Goal: Information Seeking & Learning: Learn about a topic

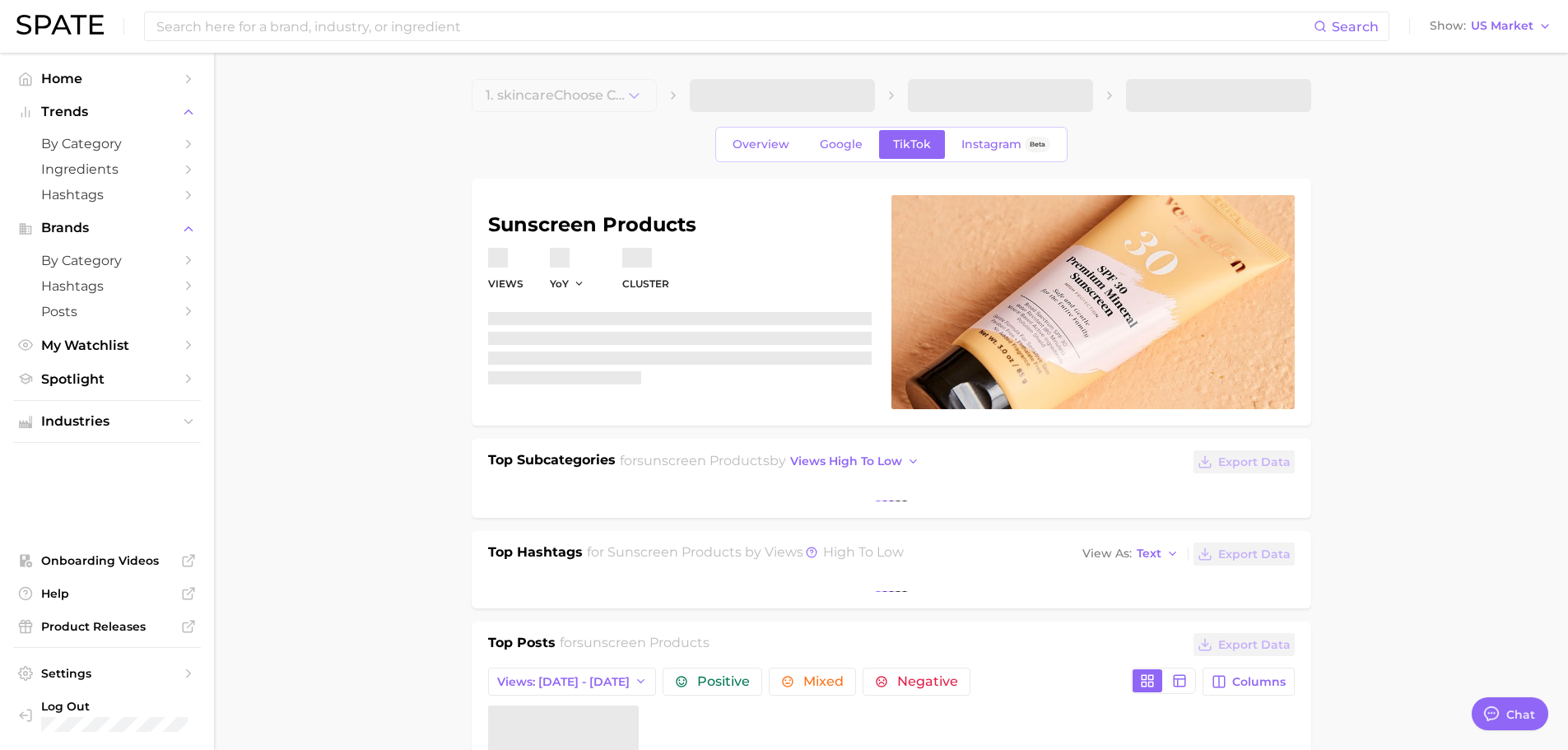
type textarea "x"
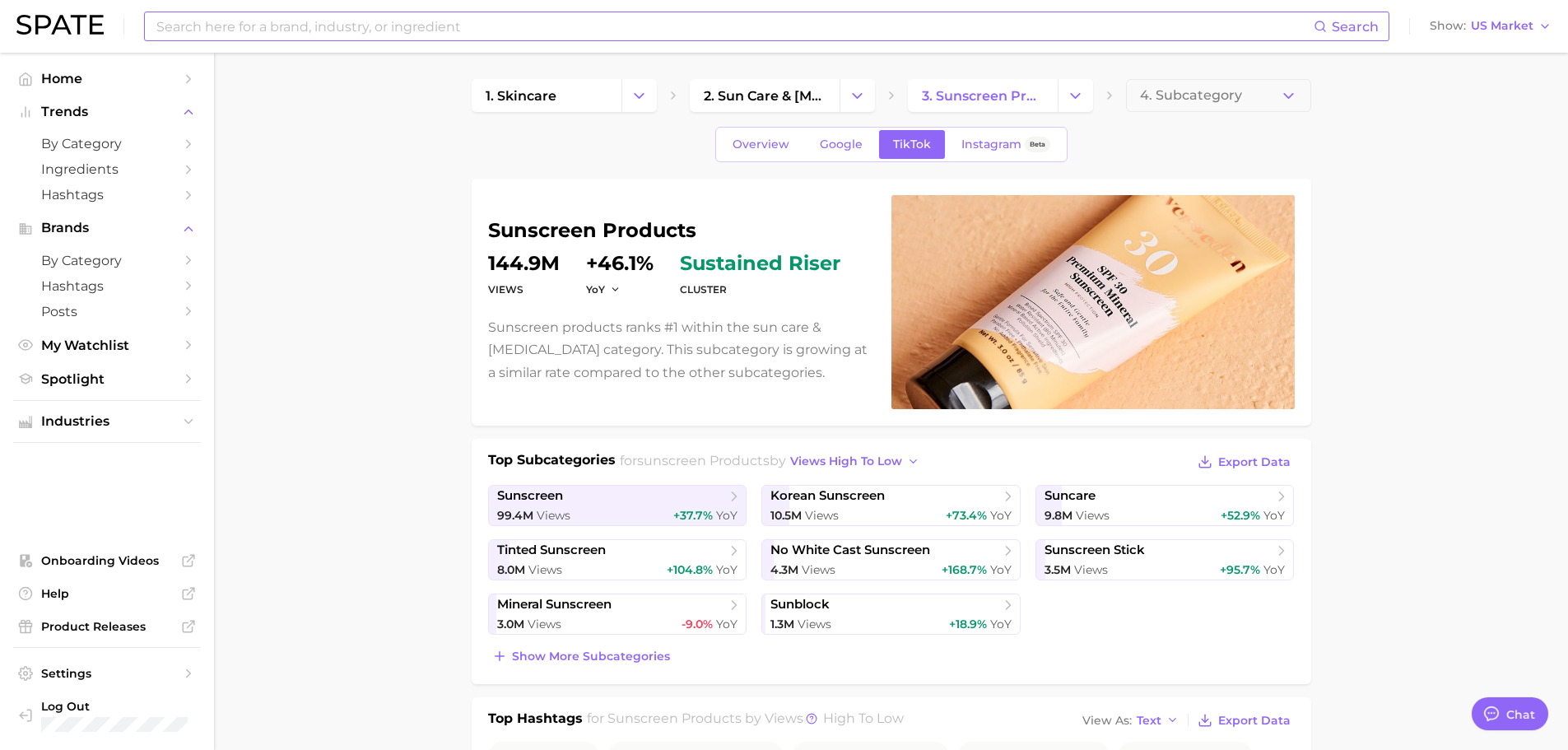
click at [649, 24] on input at bounding box center [734, 26] width 1159 height 28
type input "dupe"
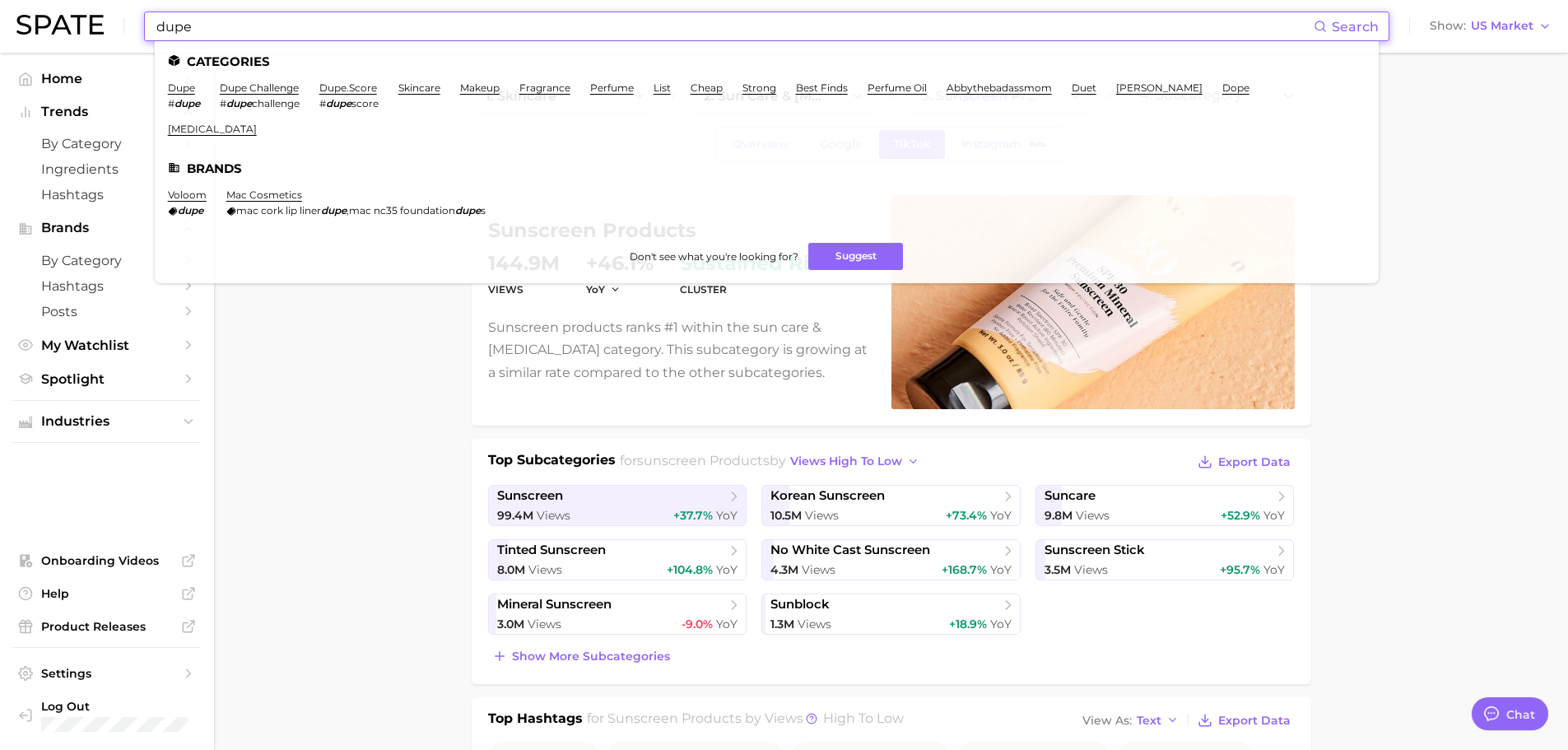
click at [185, 97] on li "dupe # dupe" at bounding box center [184, 95] width 32 height 28
click at [185, 82] on link "dupe" at bounding box center [181, 88] width 27 height 13
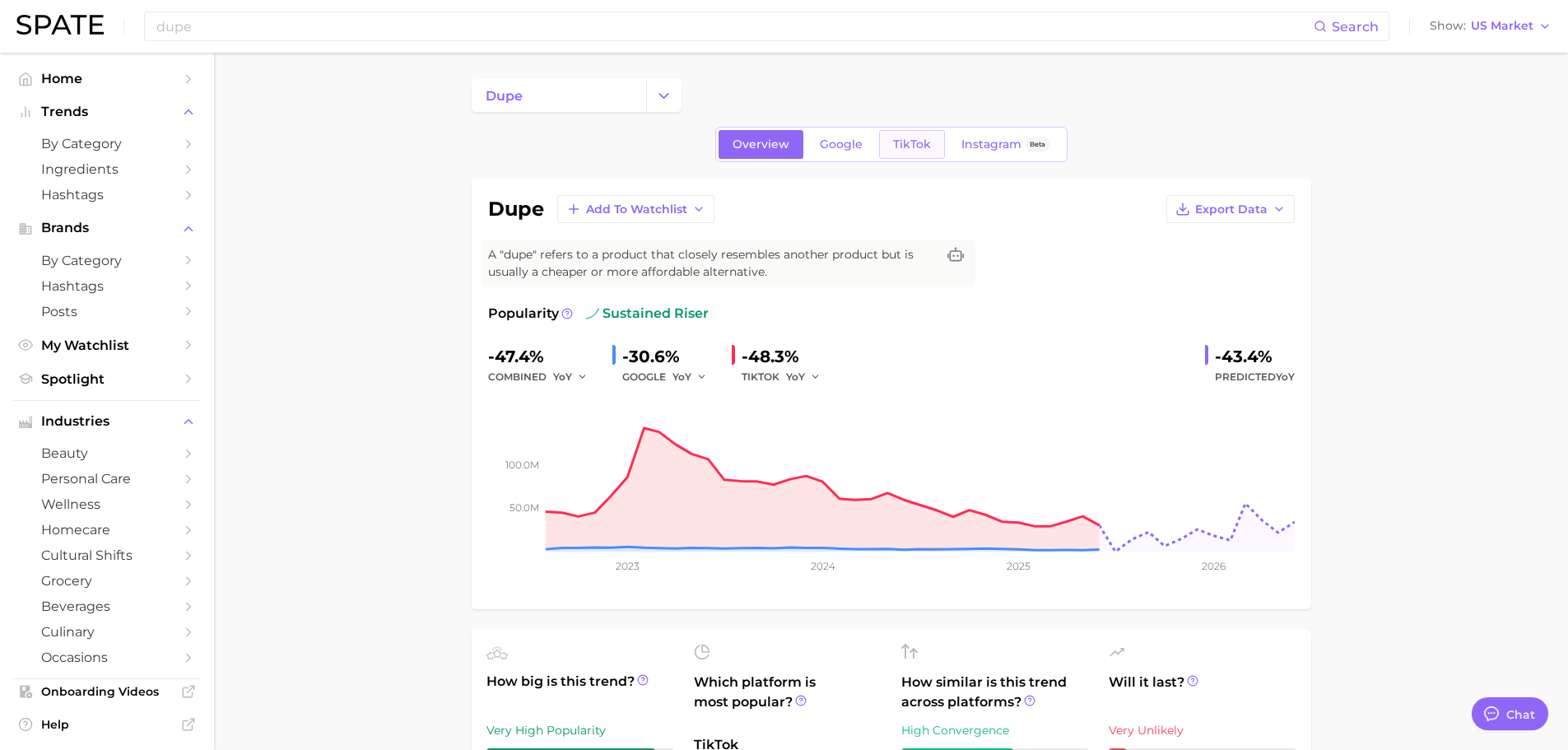
click at [898, 134] on link "TikTok" at bounding box center [912, 144] width 66 height 29
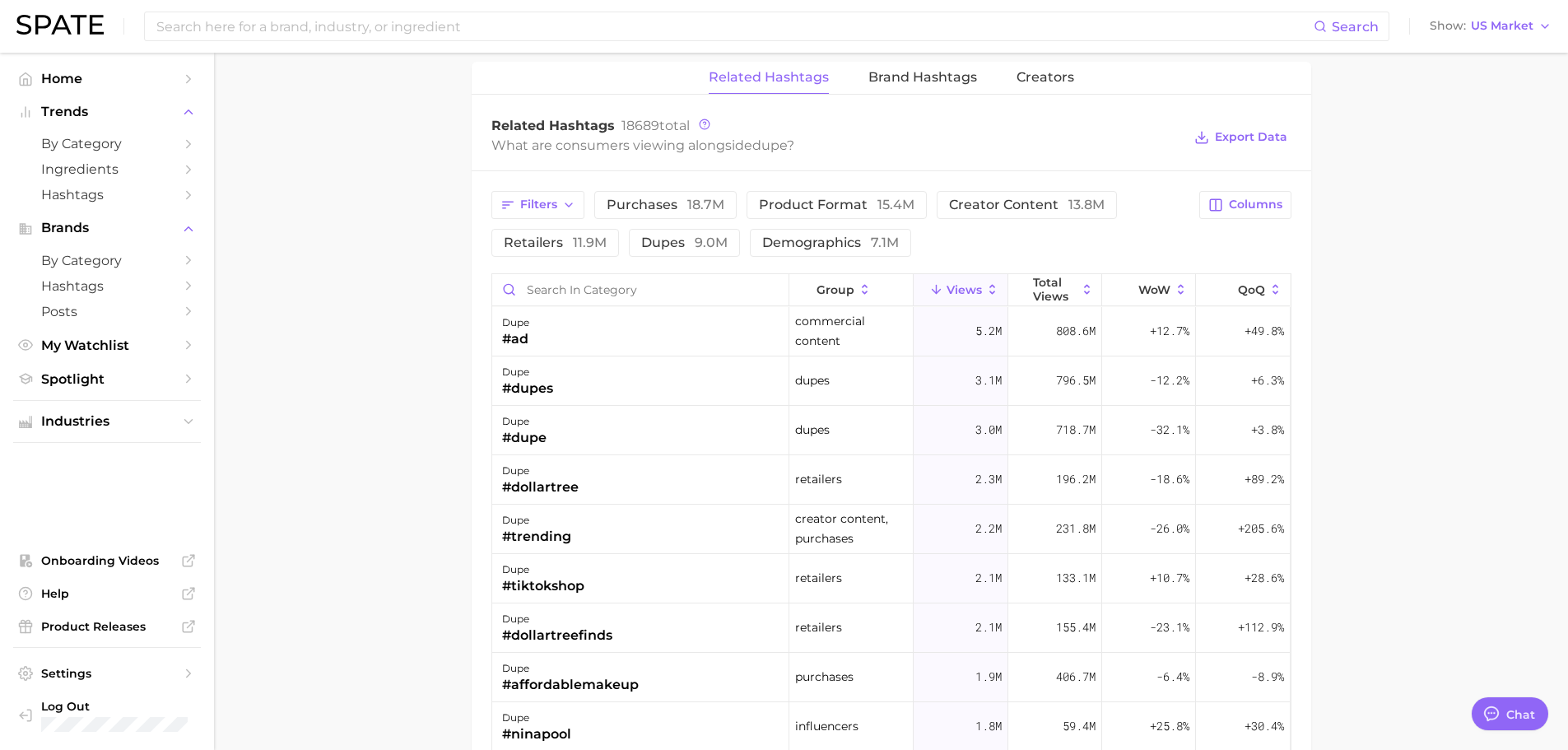
scroll to position [1070, 0]
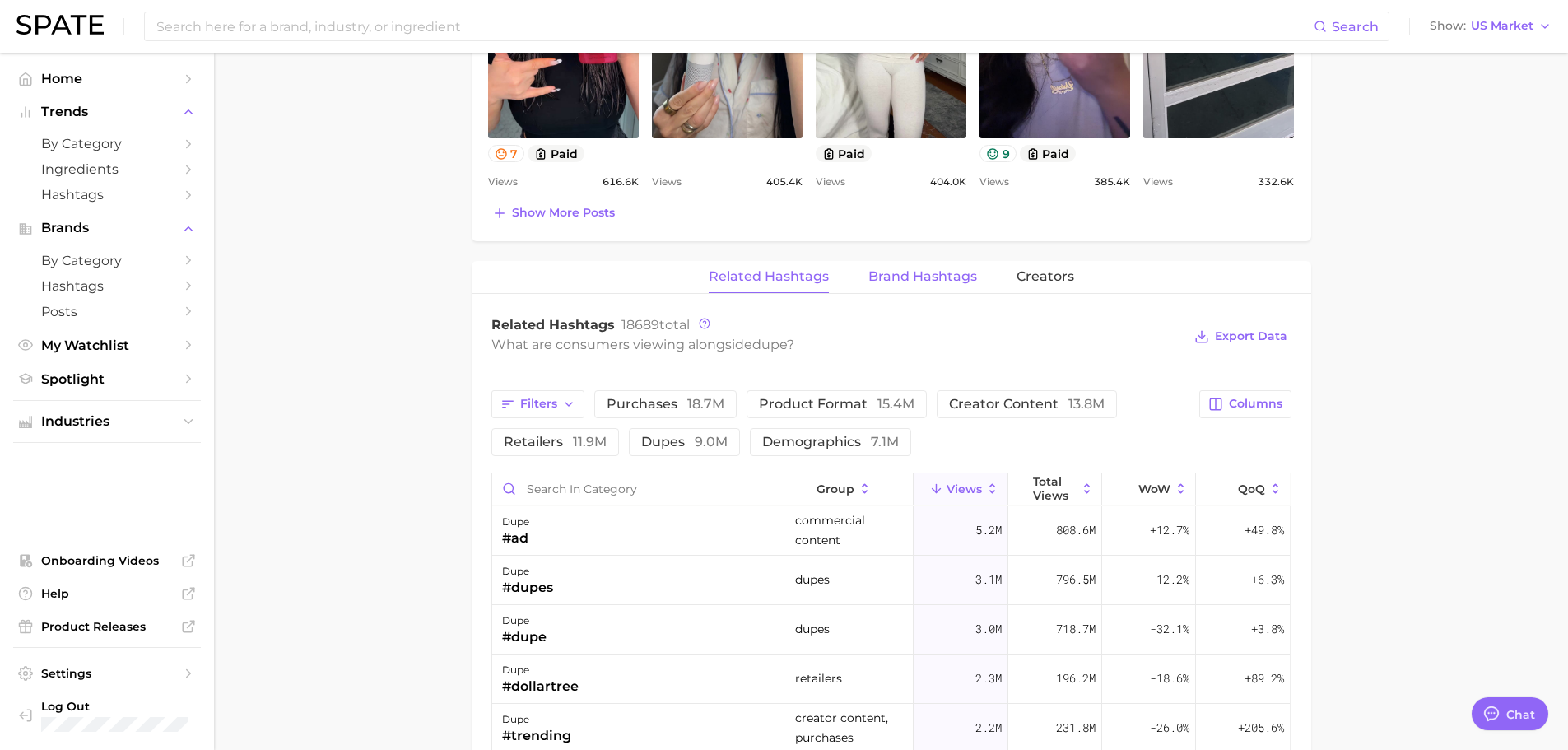
click at [926, 278] on span "Brand Hashtags" at bounding box center [923, 276] width 108 height 14
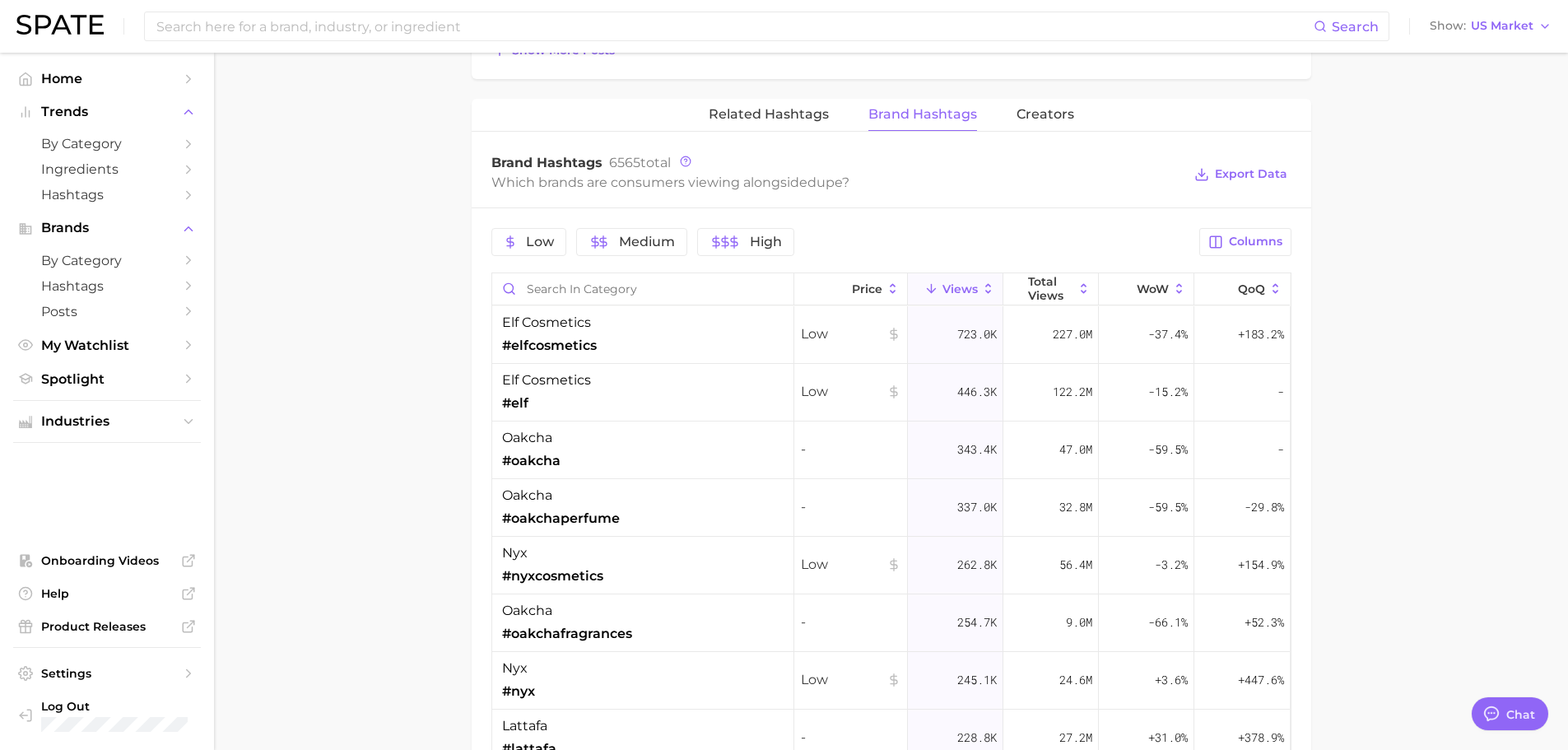
scroll to position [1153, 0]
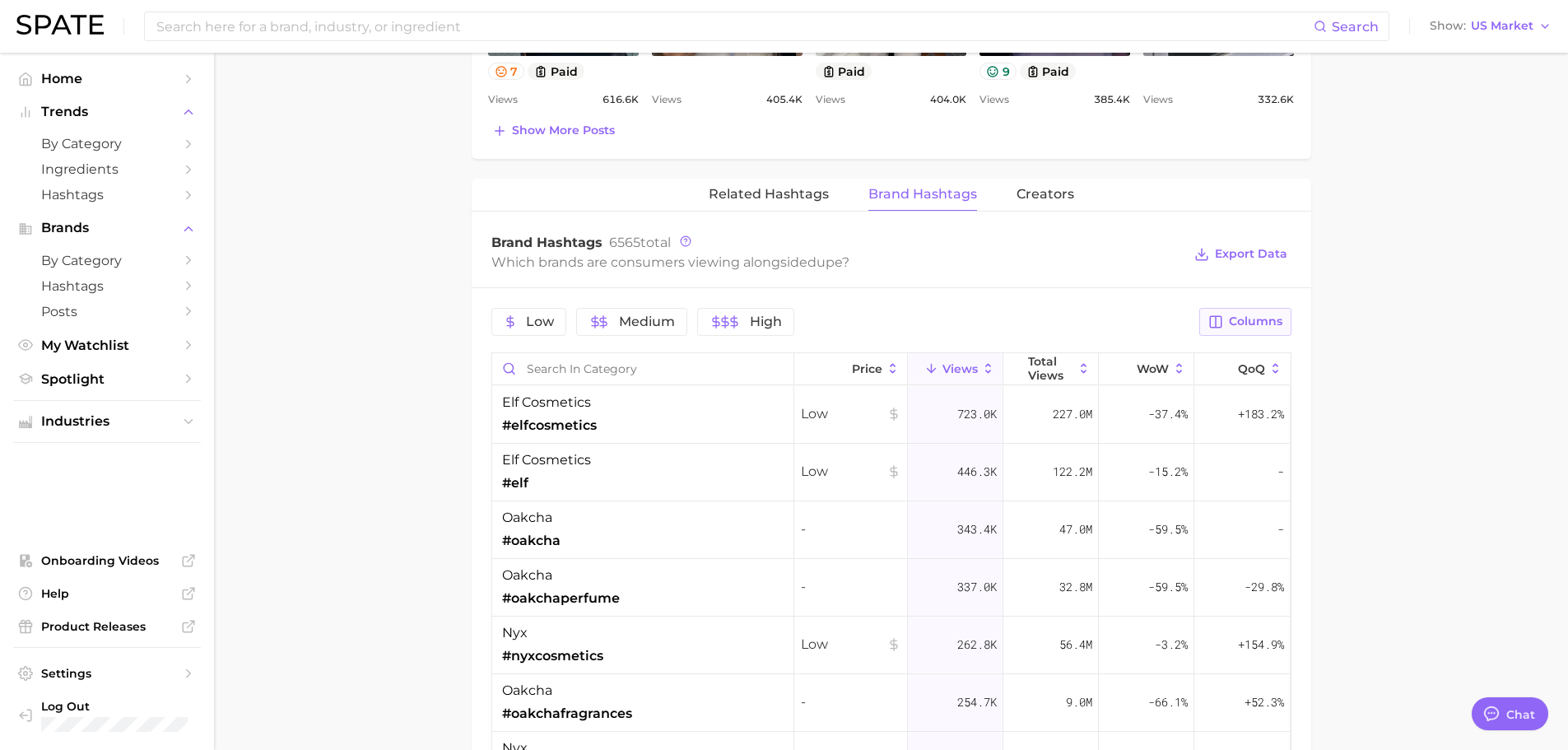
click at [1259, 325] on span "Columns" at bounding box center [1255, 322] width 53 height 14
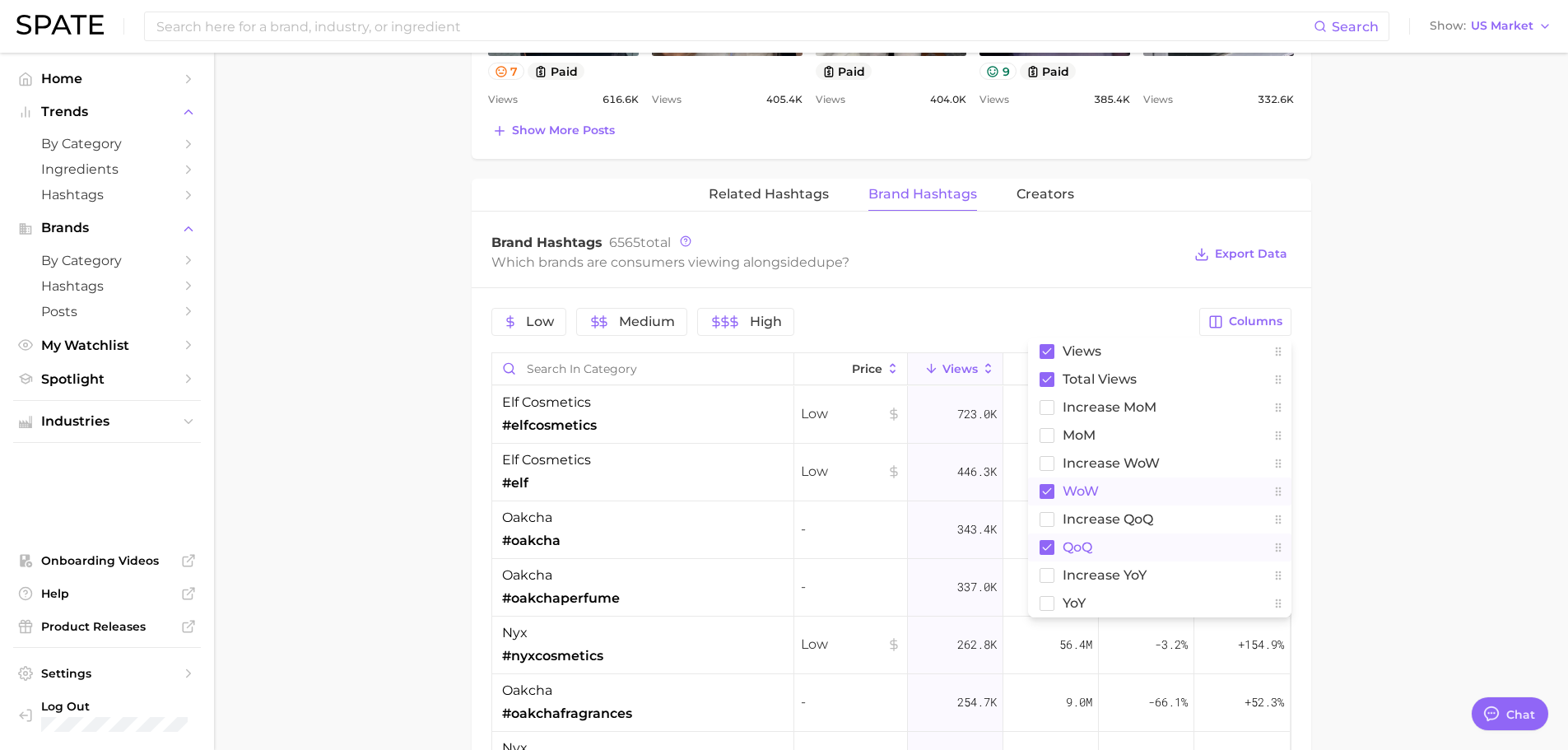
drag, startPoint x: 1085, startPoint y: 495, endPoint x: 1073, endPoint y: 533, distance: 39.8
click at [1085, 495] on span "WoW" at bounding box center [1081, 492] width 36 height 14
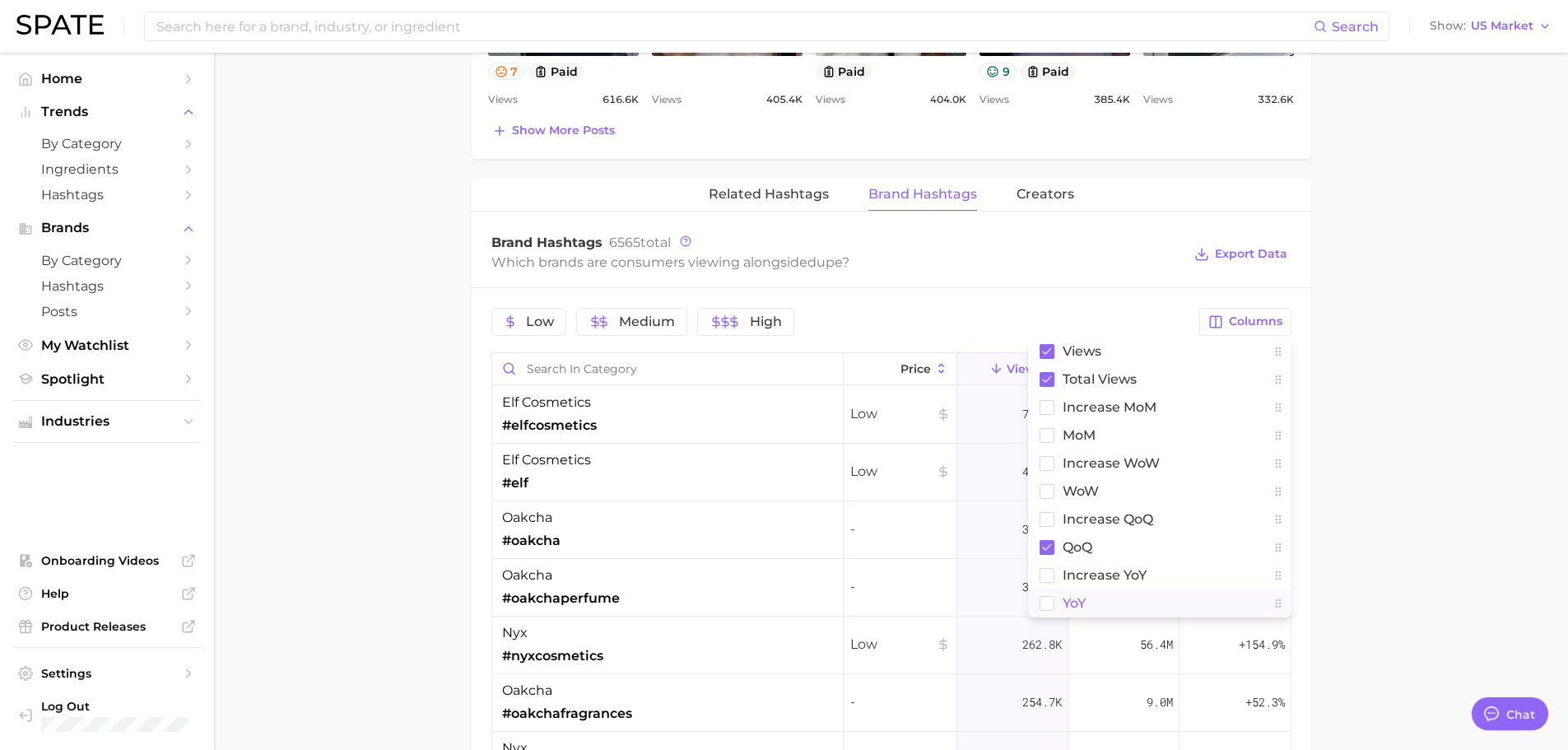
click at [1058, 601] on button "YoY" at bounding box center [1160, 603] width 263 height 28
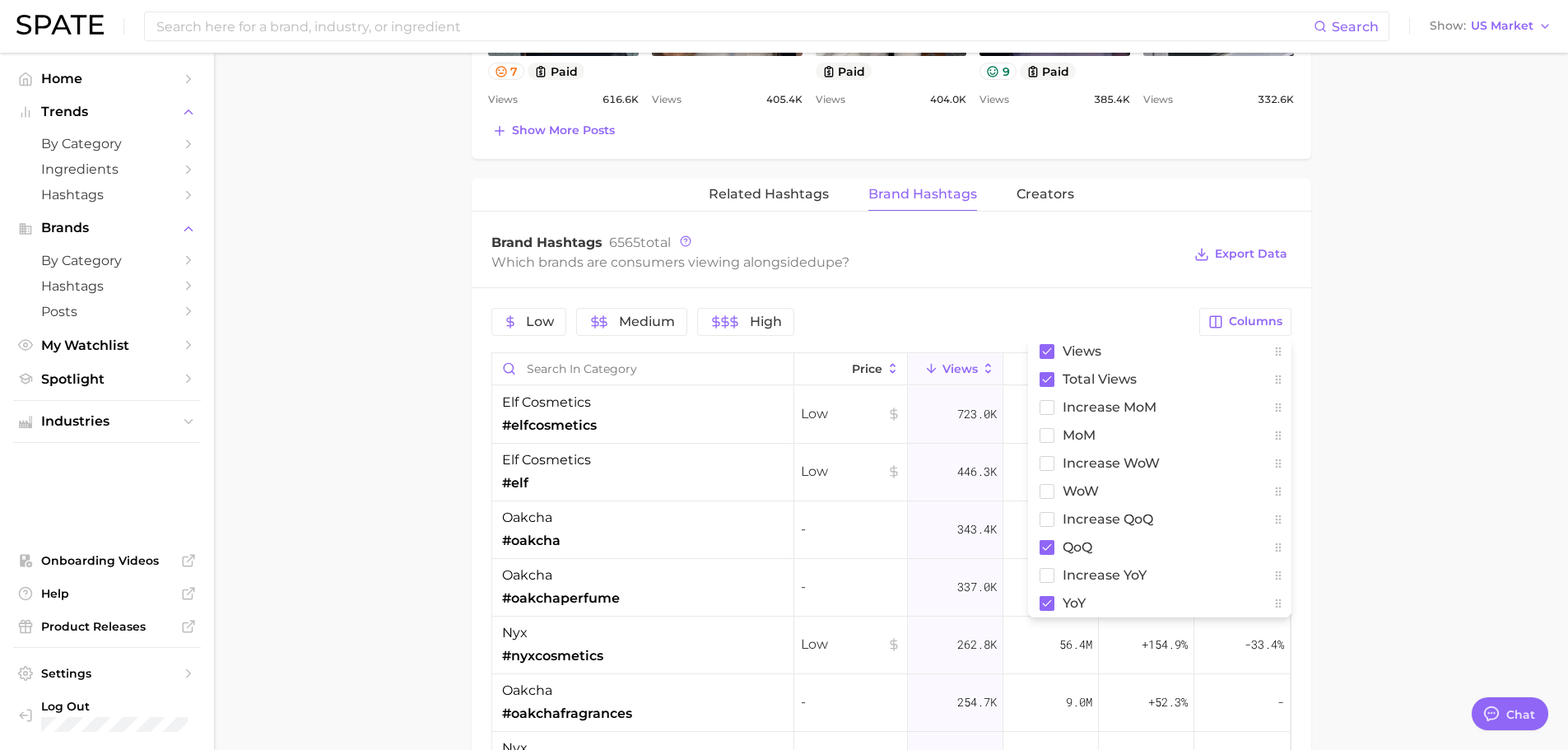
click at [1444, 403] on main "dupe Overview Google TikTok Instagram Beta dupe Add to Watchlist Export Data A …" at bounding box center [890, 52] width 1354 height 2305
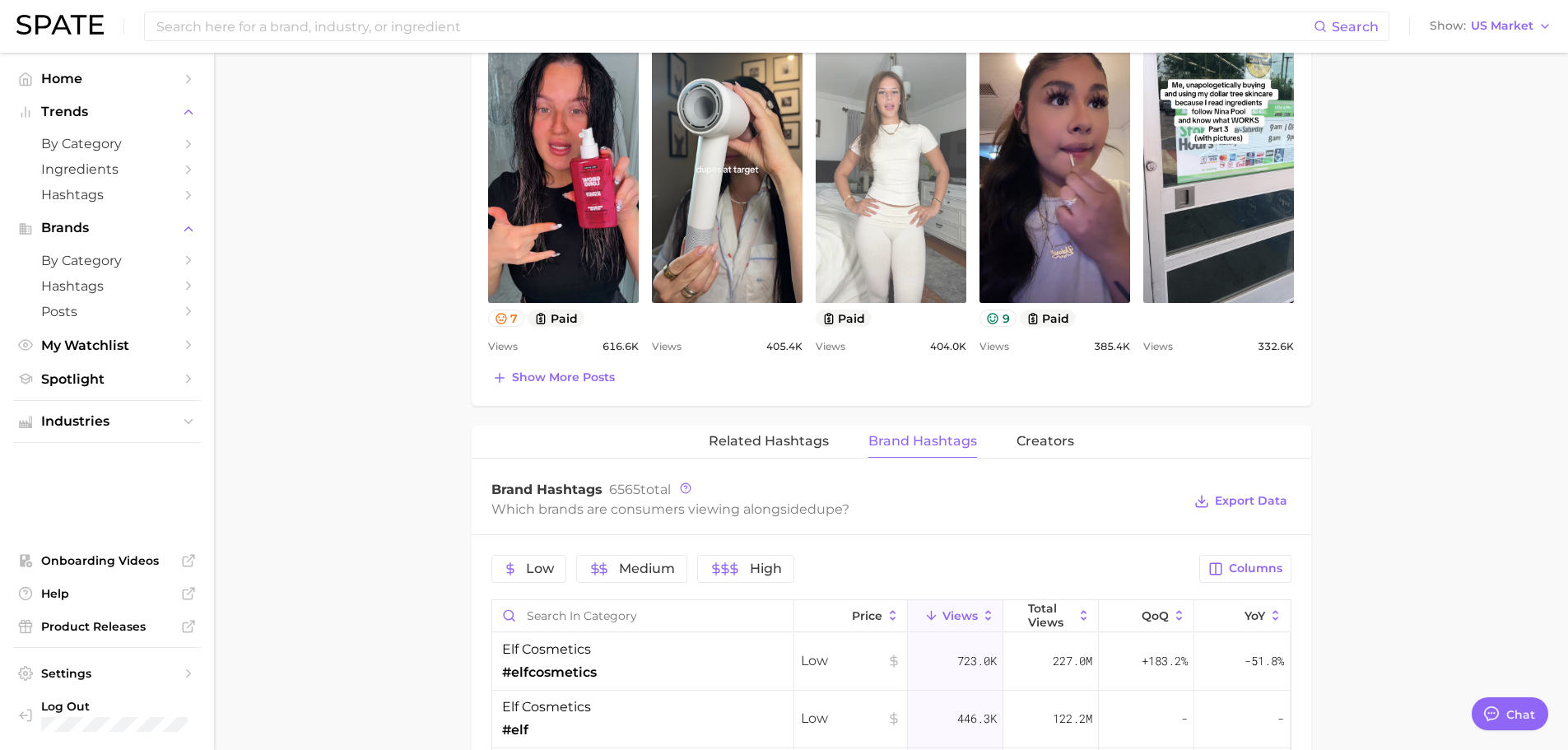
scroll to position [824, 0]
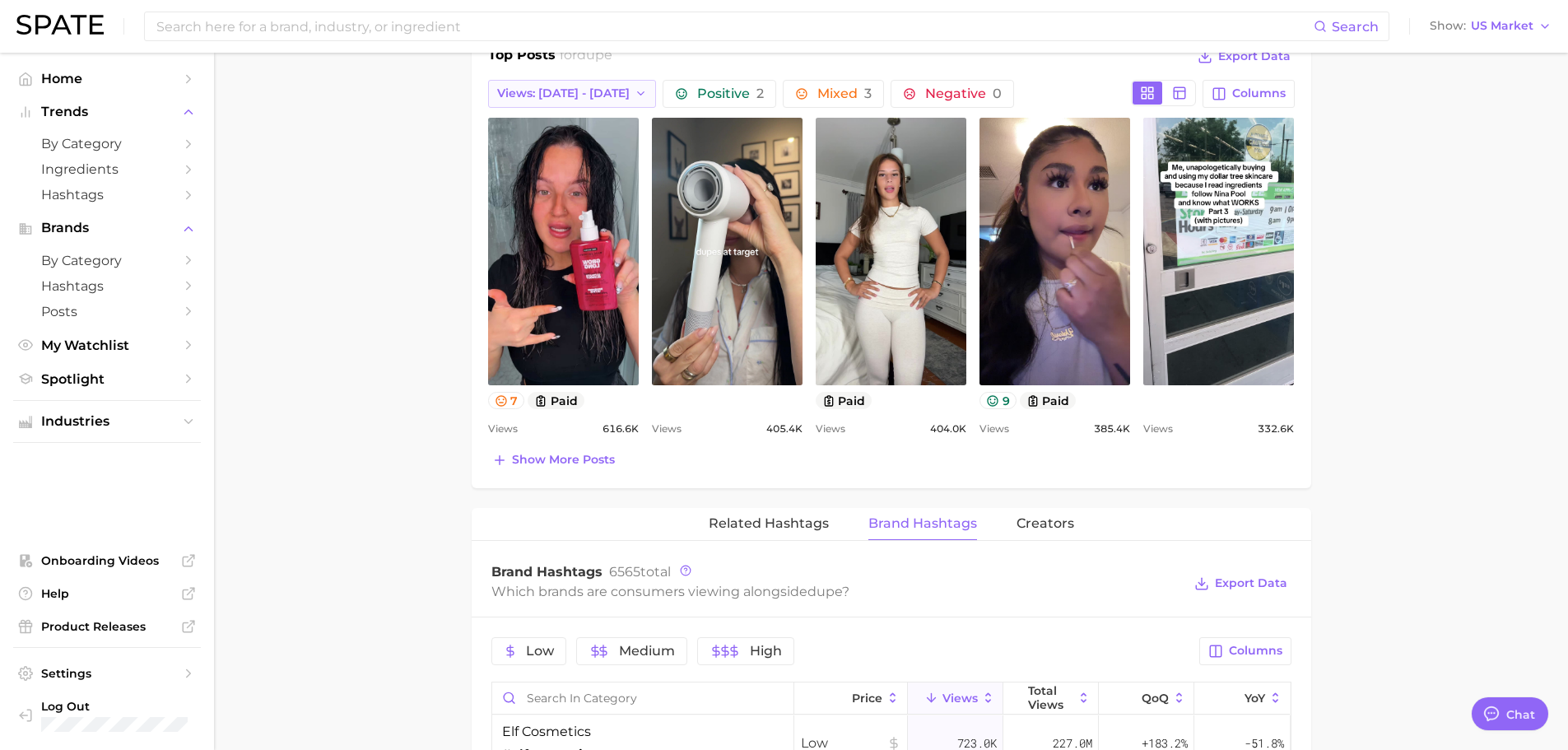
click at [586, 98] on button "Views: [DATE] - [DATE]" at bounding box center [572, 94] width 169 height 28
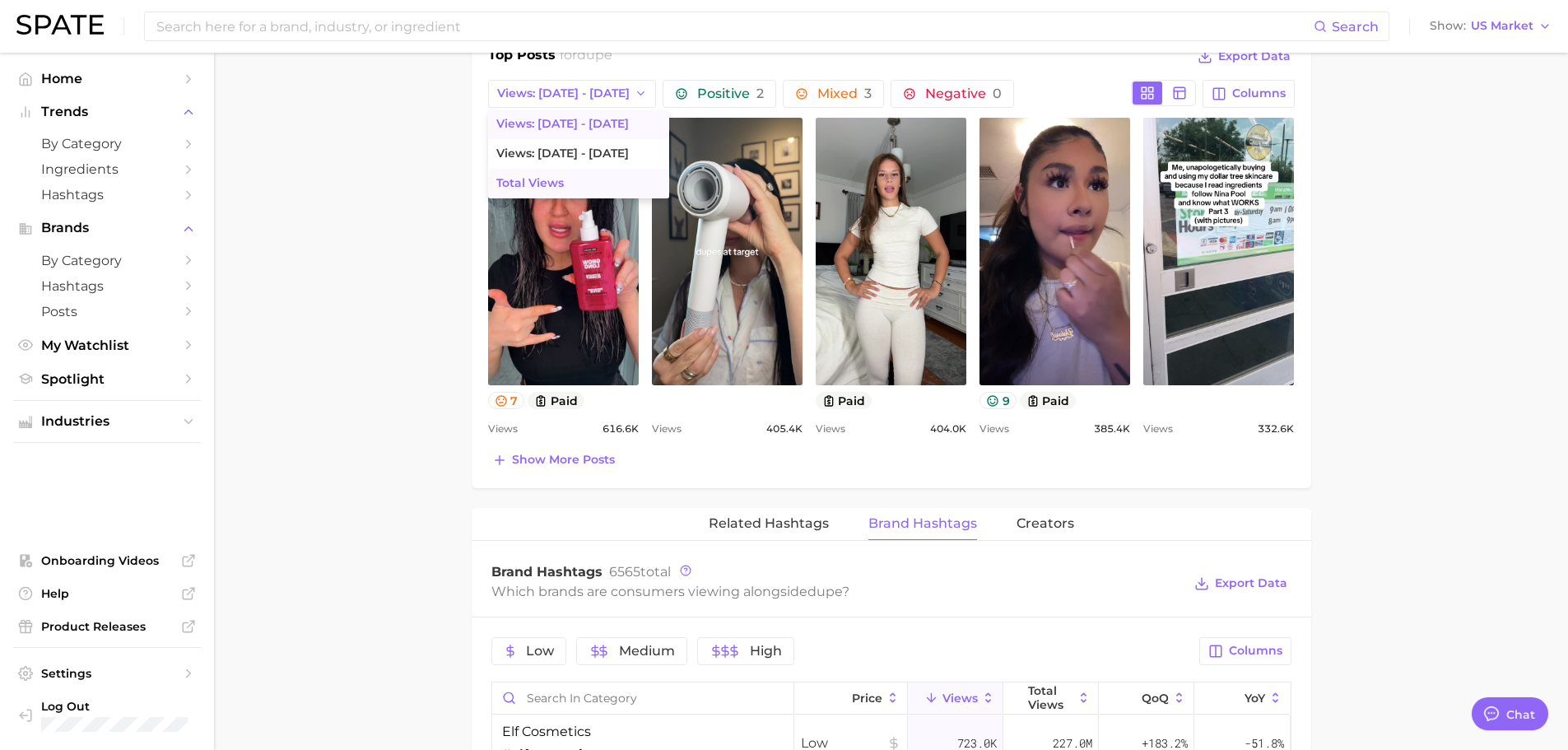
click at [574, 172] on button "Total Views" at bounding box center [578, 183] width 181 height 30
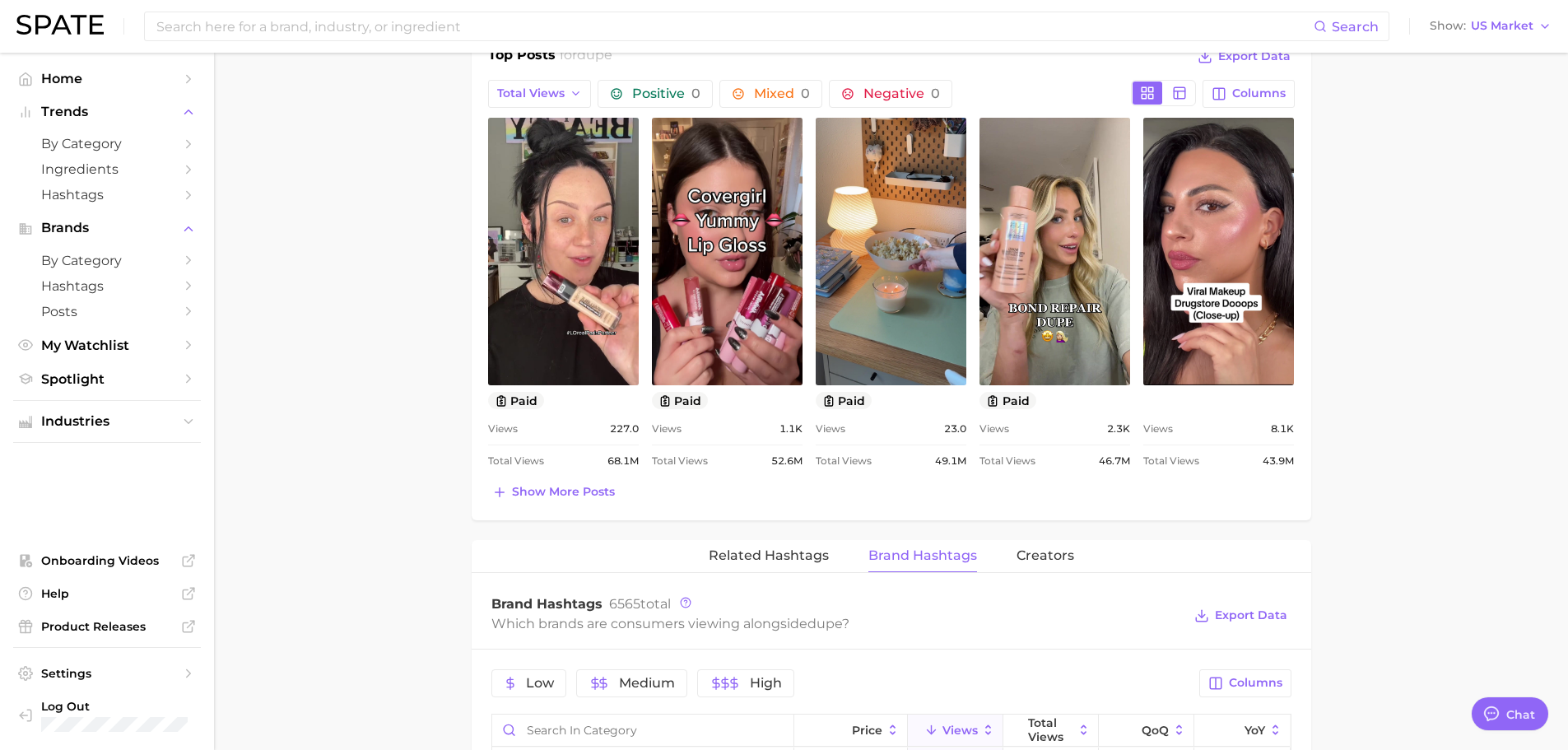
scroll to position [0, 0]
click at [541, 489] on span "Show more posts" at bounding box center [564, 492] width 103 height 14
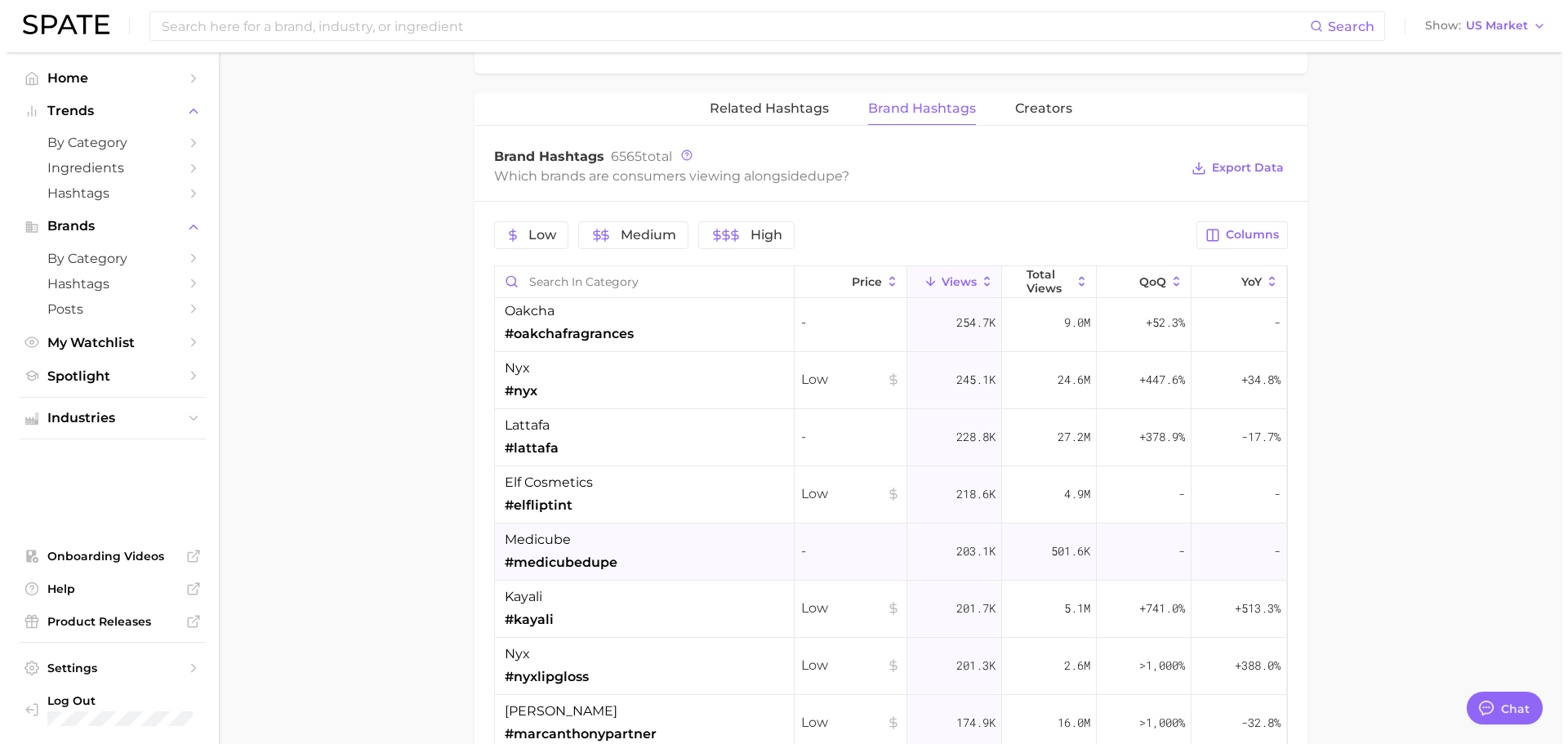
scroll to position [327, 0]
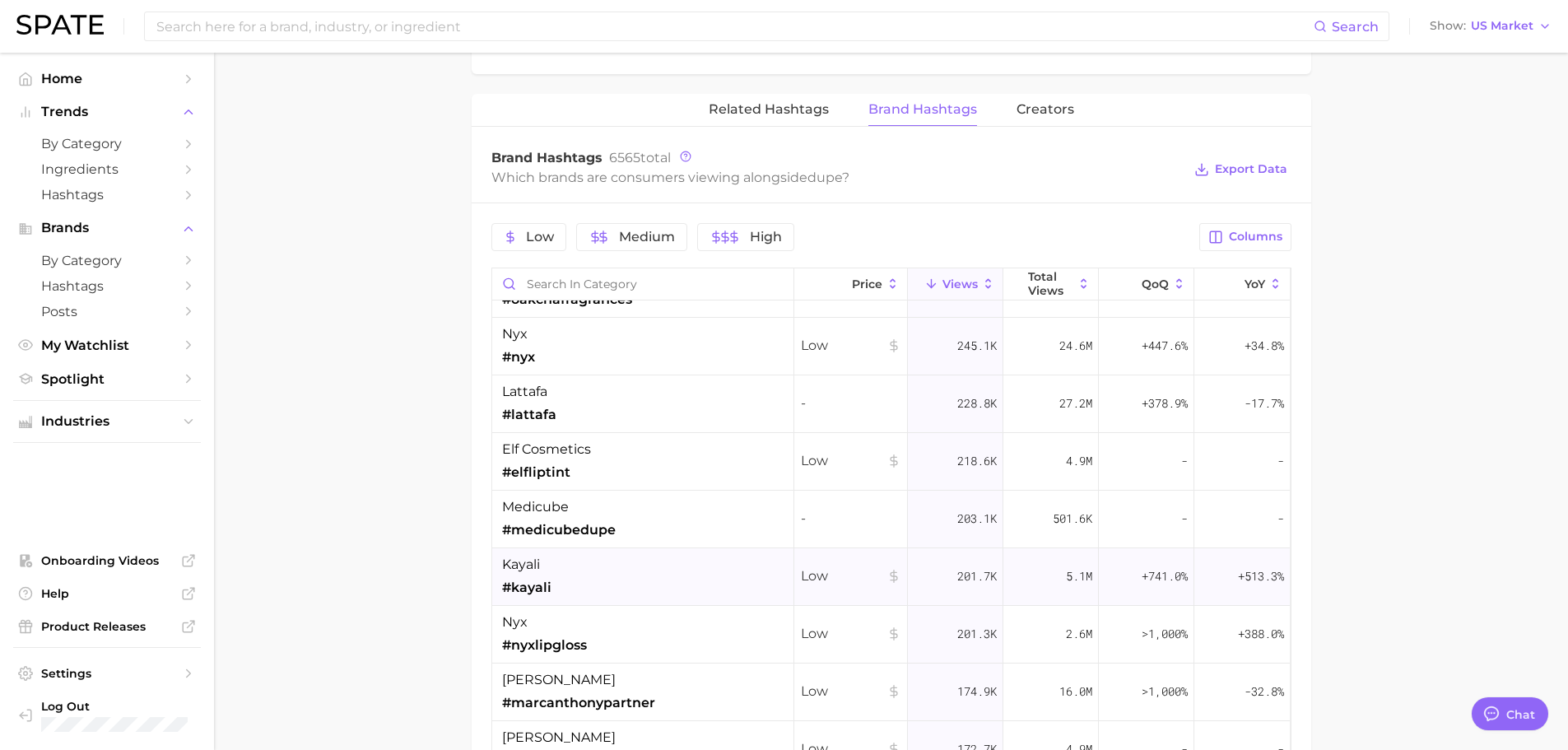
click at [574, 574] on div "kayali #kayali" at bounding box center [643, 578] width 302 height 58
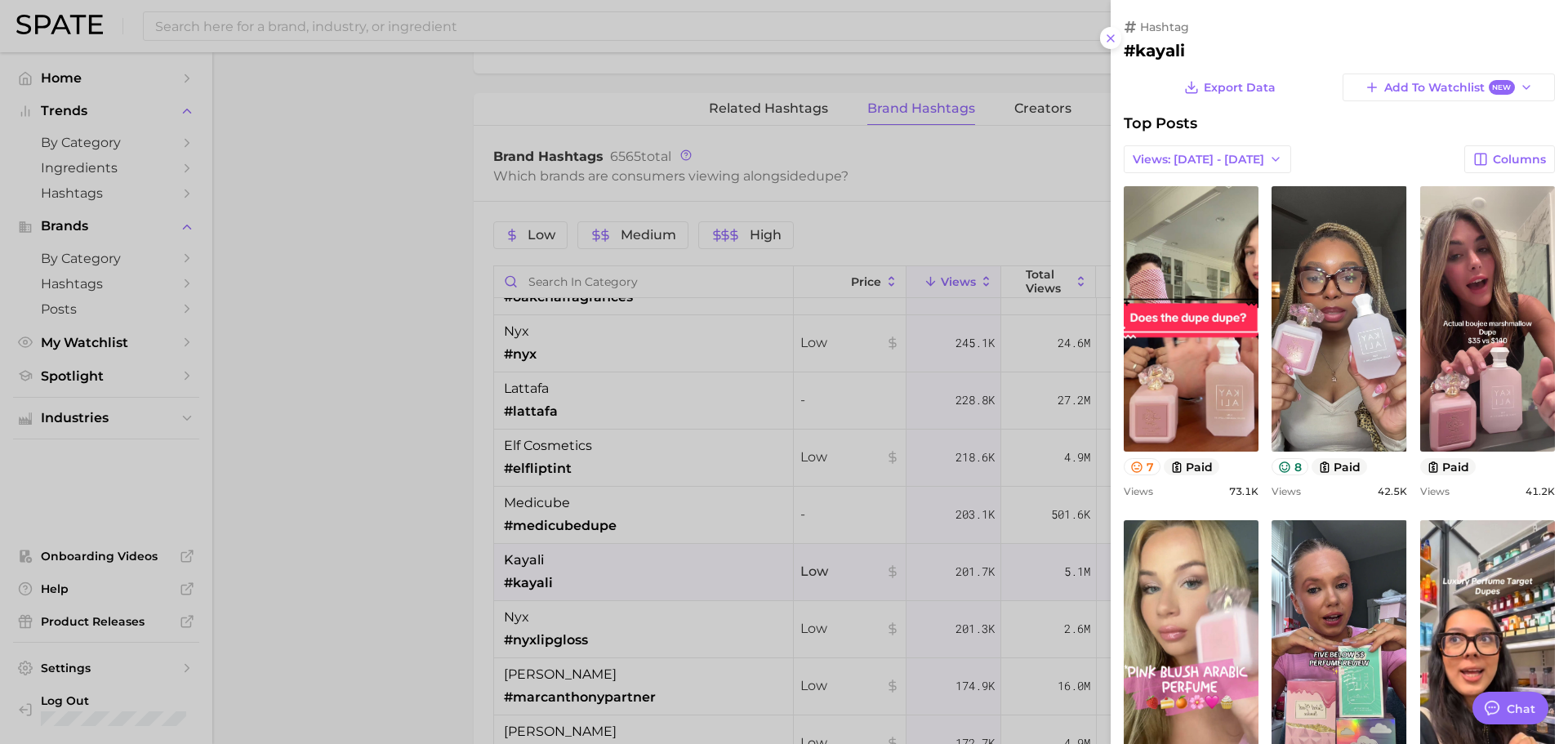
scroll to position [0, 0]
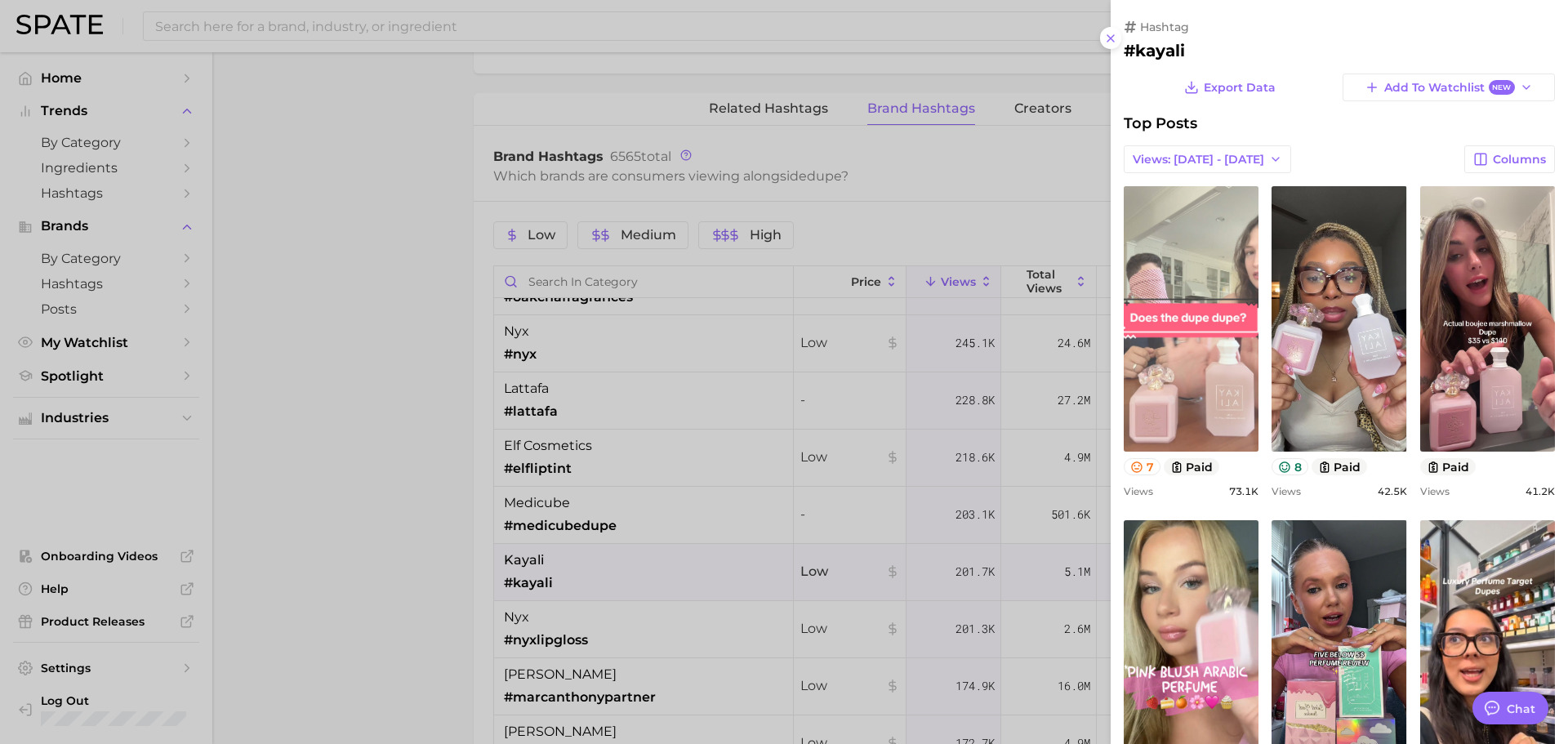
click at [1175, 270] on link "view post on TikTok" at bounding box center [1191, 319] width 135 height 266
